Goal: Transaction & Acquisition: Register for event/course

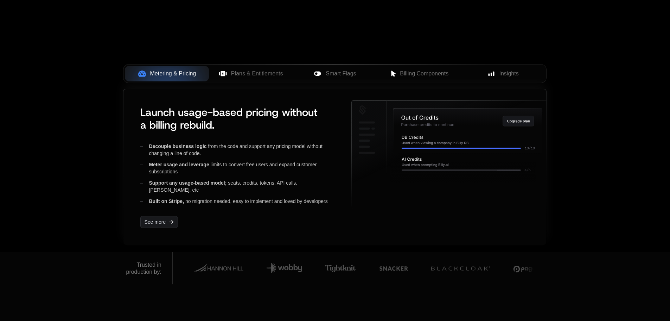
scroll to position [282, 0]
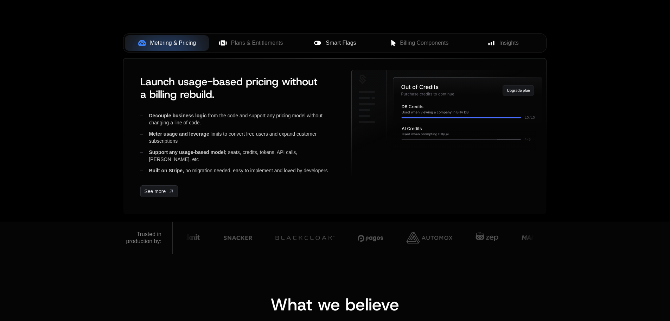
click at [316, 42] on icon at bounding box center [317, 43] width 7 height 4
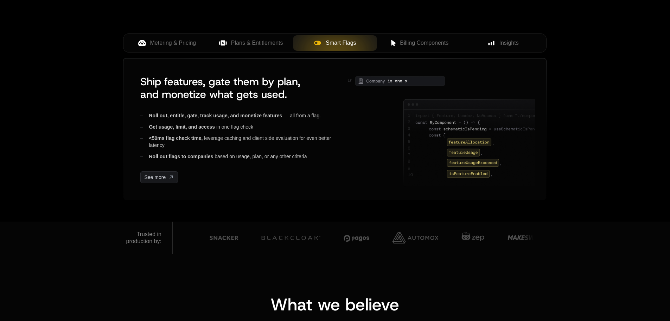
click at [316, 42] on icon at bounding box center [317, 43] width 7 height 4
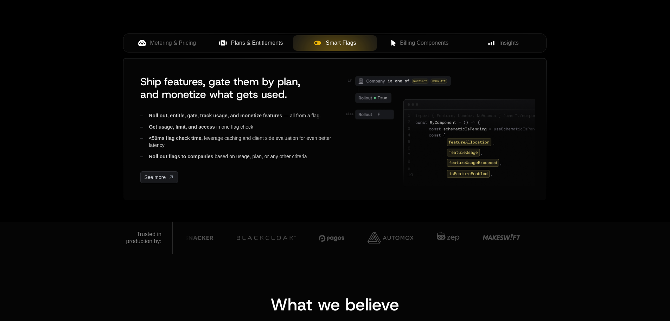
click at [262, 42] on span "Plans & Entitlements" at bounding box center [257, 43] width 52 height 8
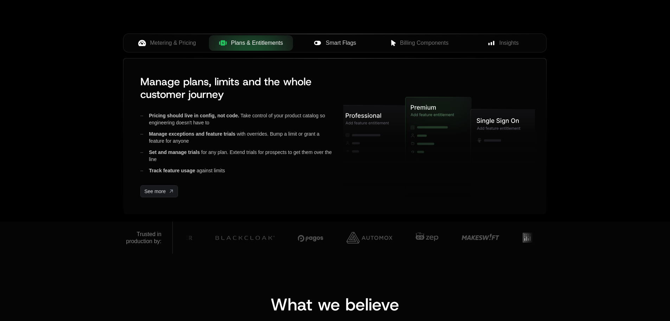
click at [345, 41] on span "Smart Flags" at bounding box center [341, 43] width 30 height 8
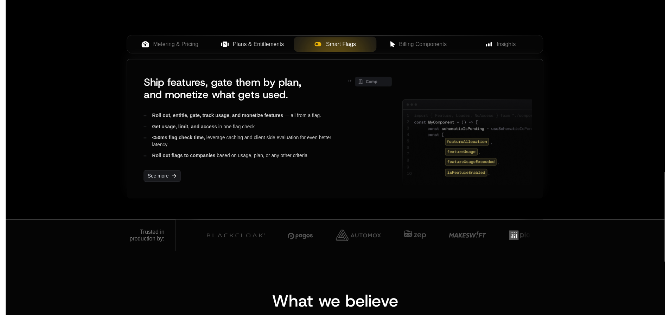
scroll to position [0, 0]
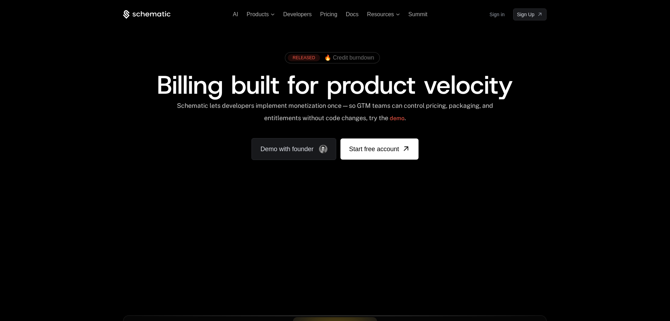
click at [151, 12] on icon at bounding box center [147, 14] width 48 height 9
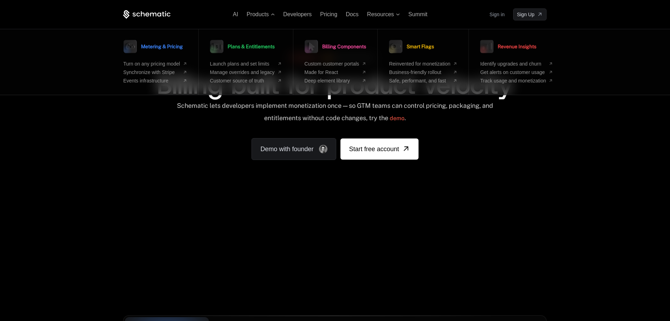
click at [566, 166] on div "AI Products Metering & Pricing Turn on any pricing model Synchronize with Strip…" at bounding box center [335, 105] width 670 height 210
click at [500, 18] on link "Sign in" at bounding box center [497, 14] width 15 height 11
click at [530, 12] on span "Sign Up" at bounding box center [526, 14] width 18 height 7
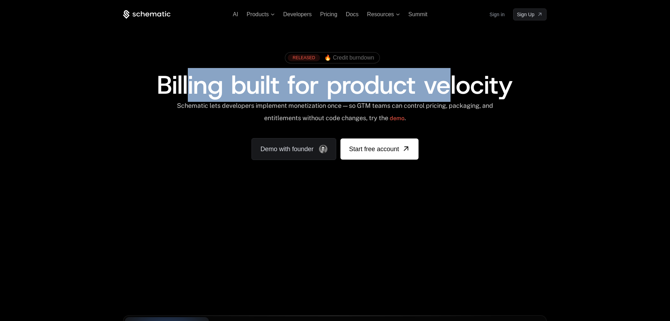
drag, startPoint x: 192, startPoint y: 82, endPoint x: 486, endPoint y: 89, distance: 294.3
click at [476, 90] on span "Billing built for product velocity" at bounding box center [335, 85] width 356 height 34
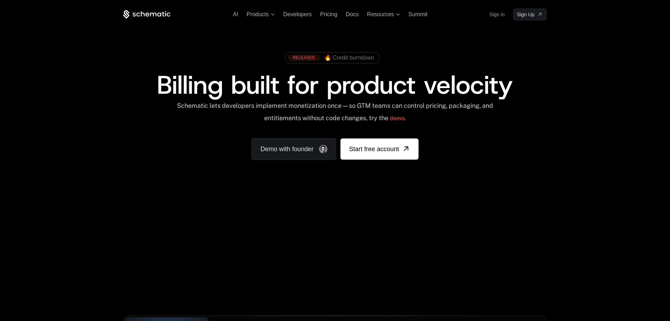
click at [530, 95] on div "Billing built for product velocity" at bounding box center [335, 84] width 424 height 25
click at [421, 14] on span "Summit" at bounding box center [418, 14] width 19 height 6
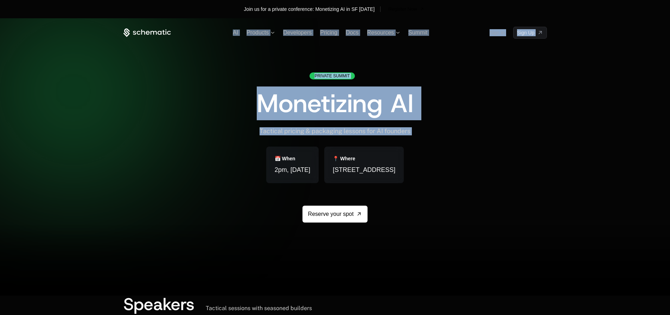
drag, startPoint x: 101, startPoint y: 116, endPoint x: 126, endPoint y: 148, distance: 40.6
click at [126, 148] on div "AI Products Developers Pricing Docs Resources Summit Sign in Sign Up Private Su…" at bounding box center [335, 157] width 670 height 278
click at [147, 116] on div "Private Summit Monetizing AI Tactical pricing & packaging lessons for AI founde…" at bounding box center [336, 164] width 424 height 184
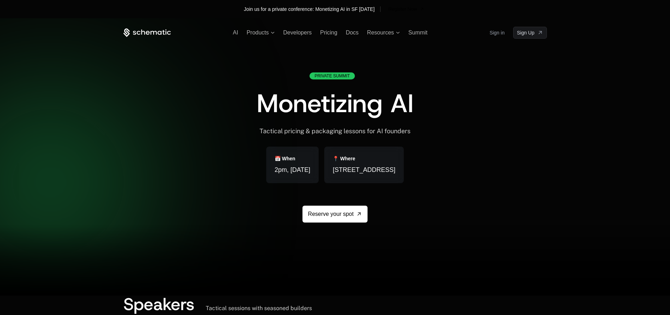
click at [531, 197] on div "Private Summit Monetizing AI Tactical pricing & packaging lessons for AI founde…" at bounding box center [336, 164] width 424 height 184
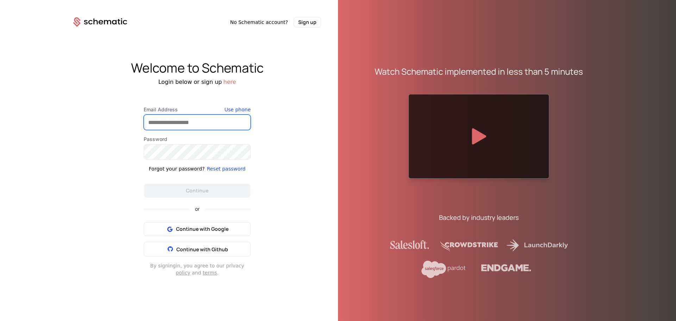
click at [162, 121] on input "Email Address" at bounding box center [197, 122] width 106 height 15
click at [314, 119] on div "Welcome to Schematic Login below or sign up here Email Address Use phone Passwo…" at bounding box center [197, 168] width 282 height 282
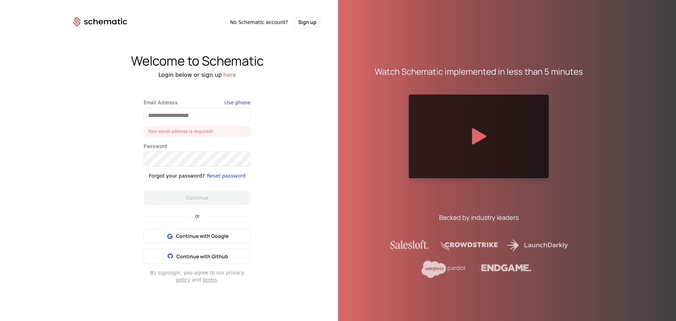
click at [291, 147] on div "Welcome to Schematic Login below or sign up here Email Address Your email addre…" at bounding box center [197, 168] width 282 height 282
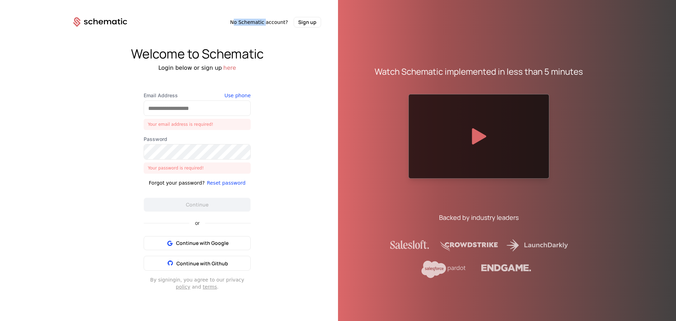
drag, startPoint x: 242, startPoint y: 21, endPoint x: 269, endPoint y: 23, distance: 26.8
click at [269, 23] on span "No Schematic account?" at bounding box center [259, 22] width 58 height 7
click at [286, 71] on div "Login below or sign up here" at bounding box center [197, 68] width 282 height 8
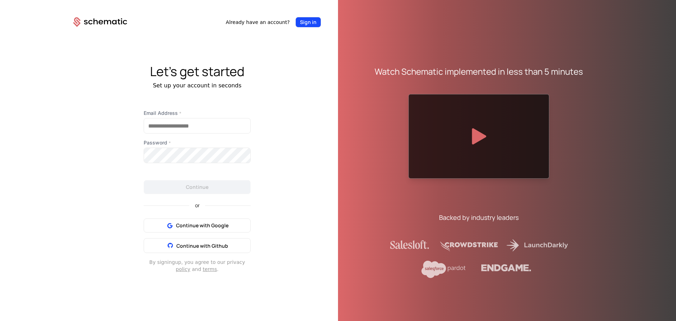
click at [311, 23] on button "Sign in" at bounding box center [308, 22] width 26 height 11
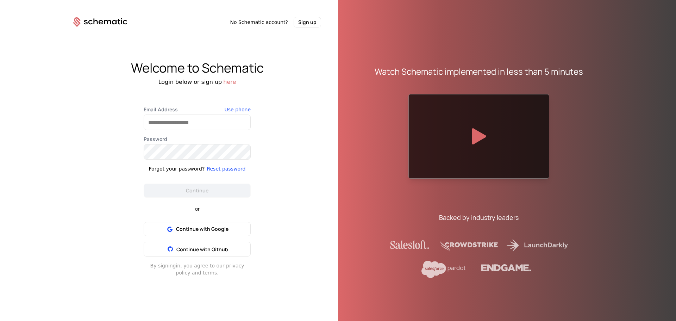
click at [239, 108] on button "Use phone" at bounding box center [238, 109] width 26 height 7
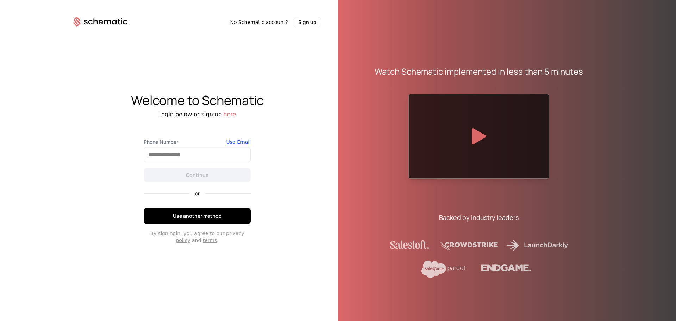
click at [242, 140] on div "Use Email" at bounding box center [238, 141] width 24 height 7
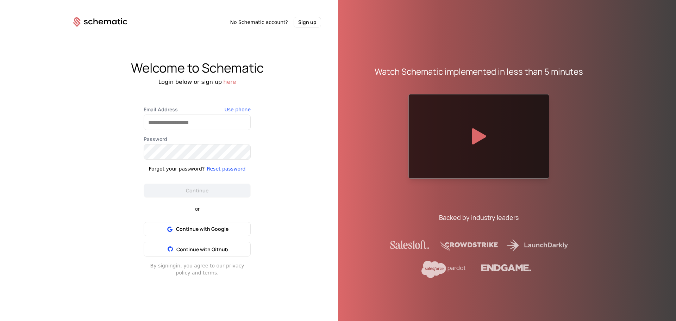
click at [235, 110] on button "Use phone" at bounding box center [238, 109] width 26 height 7
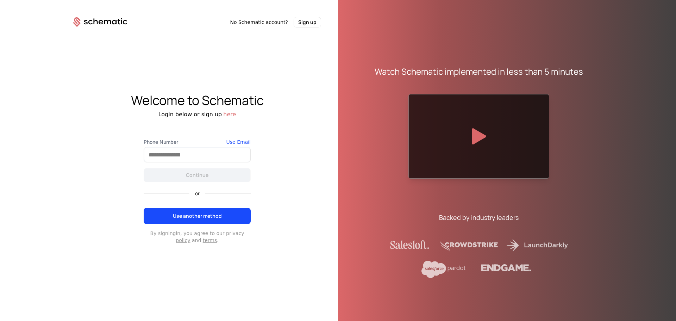
click at [212, 210] on button "Use another method" at bounding box center [197, 216] width 107 height 16
